Goal: Task Accomplishment & Management: Use online tool/utility

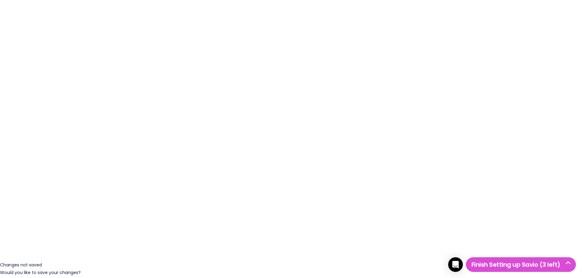
scroll to position [34, 0]
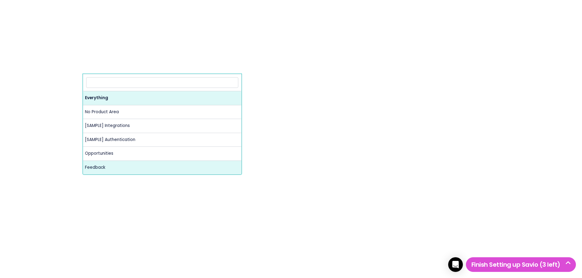
select select "MAIN:FEEDBACK"
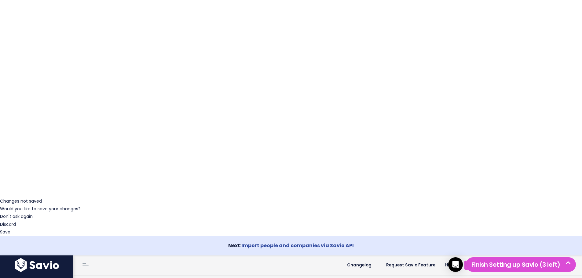
scroll to position [90, 0]
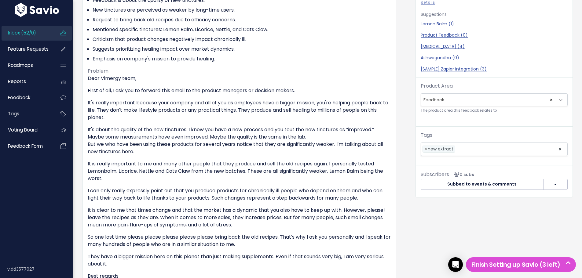
scroll to position [71, 0]
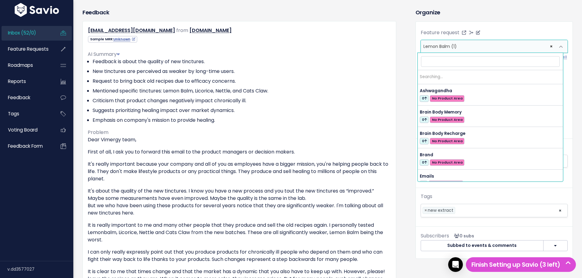
click at [463, 49] on span "× Lemon Balm (1)" at bounding box center [488, 46] width 134 height 12
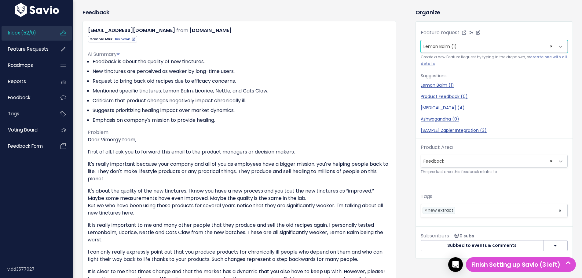
click at [463, 49] on span "× Lemon Balm (1)" at bounding box center [488, 46] width 134 height 12
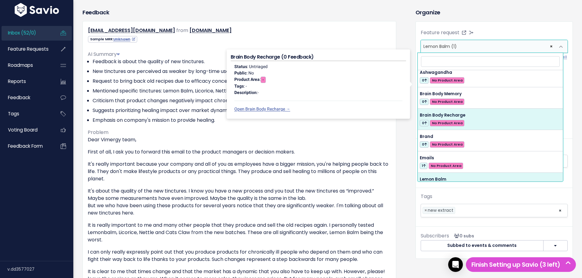
scroll to position [0, 0]
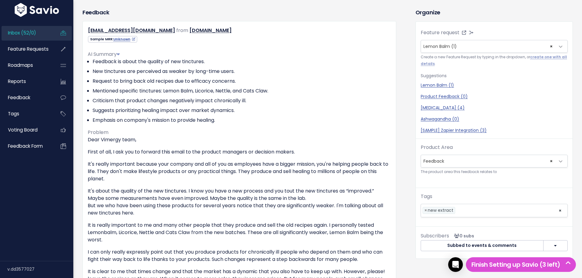
click at [519, 195] on div "Tags new extract × × new extract" at bounding box center [494, 205] width 147 height 24
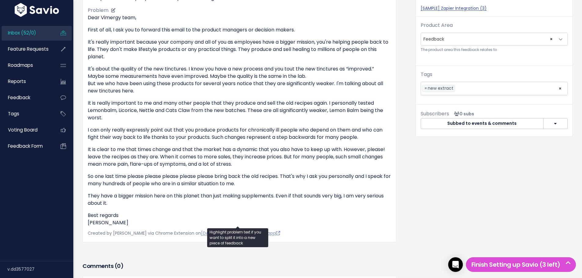
scroll to position [255, 0]
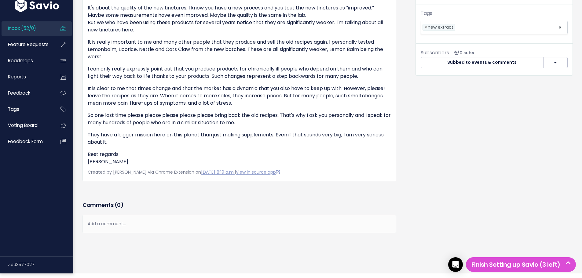
click at [29, 31] on span "Inbox (52/0)" at bounding box center [22, 28] width 28 height 6
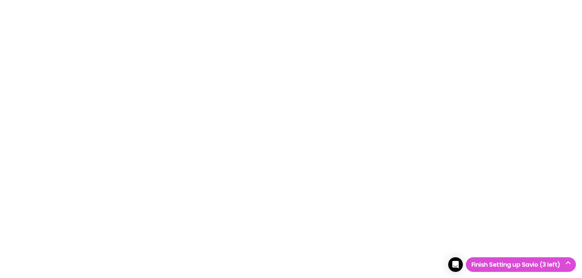
scroll to position [90, 0]
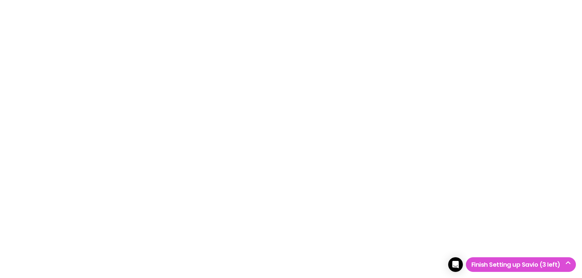
select select
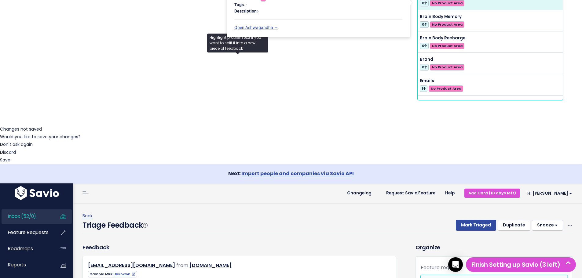
scroll to position [92, 0]
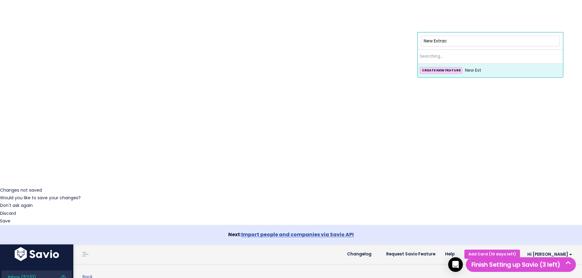
type input "New Extract"
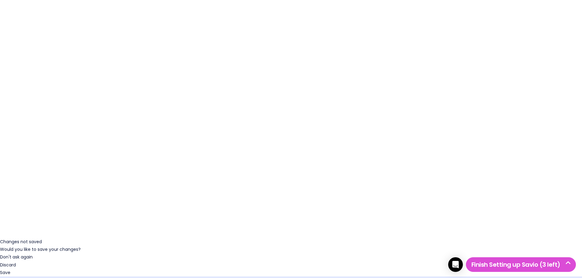
scroll to position [61, 0]
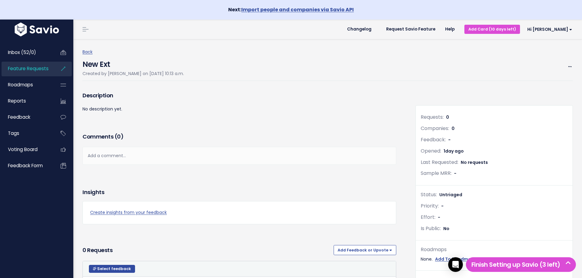
click at [108, 63] on h4 "New Ext" at bounding box center [133, 63] width 101 height 14
click at [111, 63] on h4 "New Ext" at bounding box center [133, 63] width 101 height 14
click at [567, 64] on span at bounding box center [570, 67] width 6 height 8
click at [546, 82] on link "Edit" at bounding box center [549, 84] width 45 height 12
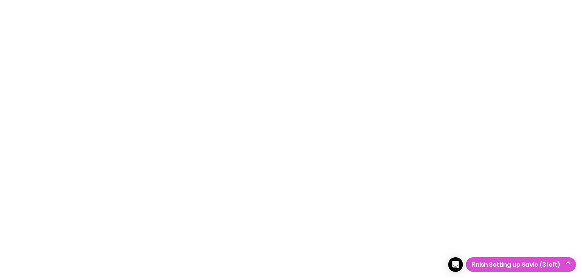
select select
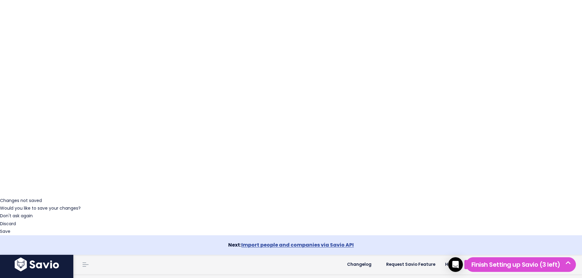
scroll to position [92, 0]
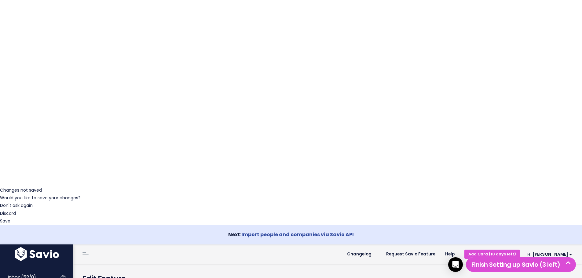
type input "New Extract"
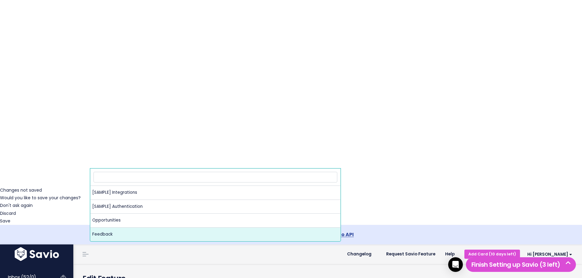
select select "MAIN:FEEDBACK"
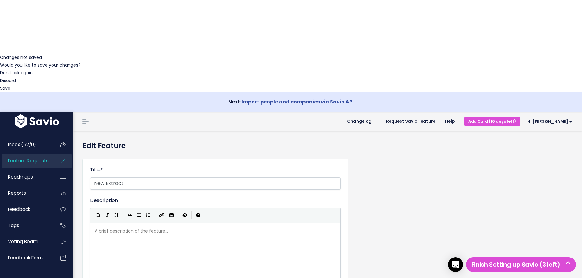
scroll to position [230, 0]
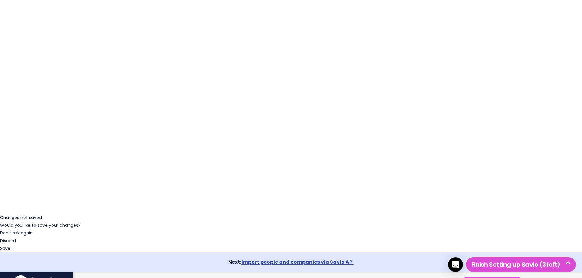
scroll to position [90, 0]
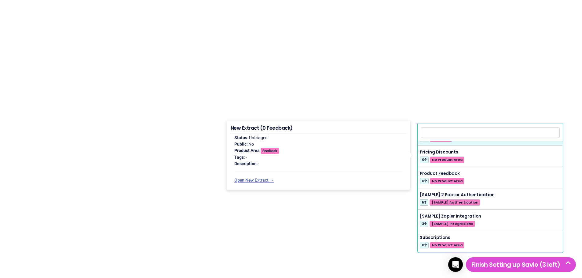
scroll to position [122, 0]
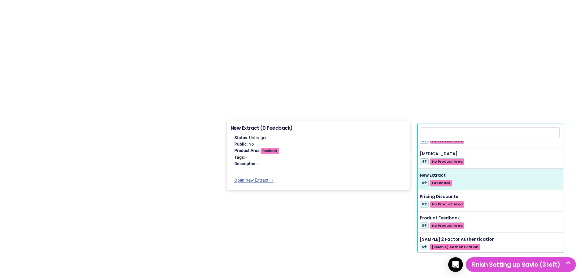
select select "63127"
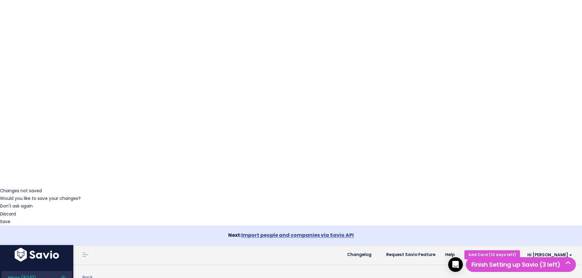
scroll to position [92, 0]
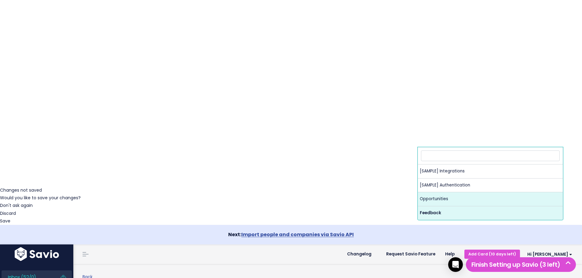
select select "MAIN:OPPORTUNITIES"
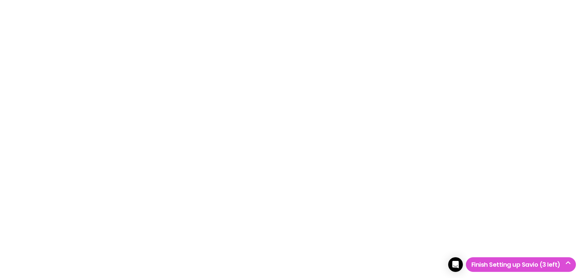
scroll to position [0, 0]
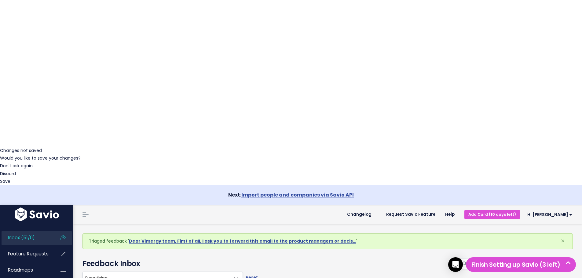
scroll to position [132, 0]
